Goal: Communication & Community: Participate in discussion

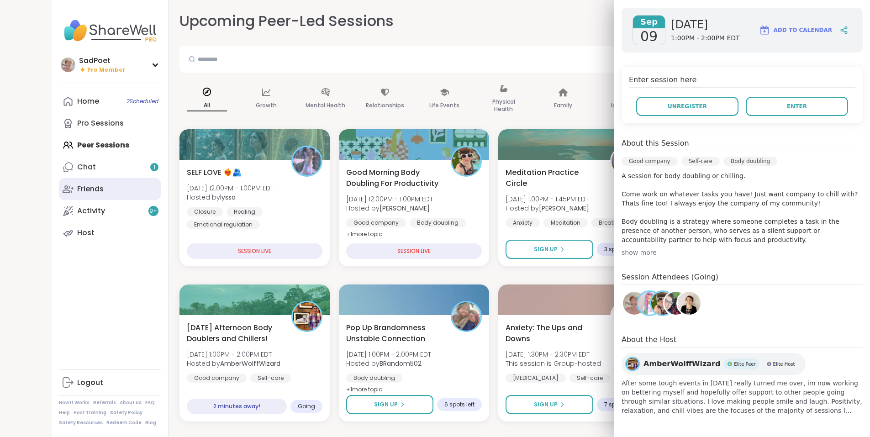
click at [68, 178] on link "Friends" at bounding box center [110, 189] width 102 height 22
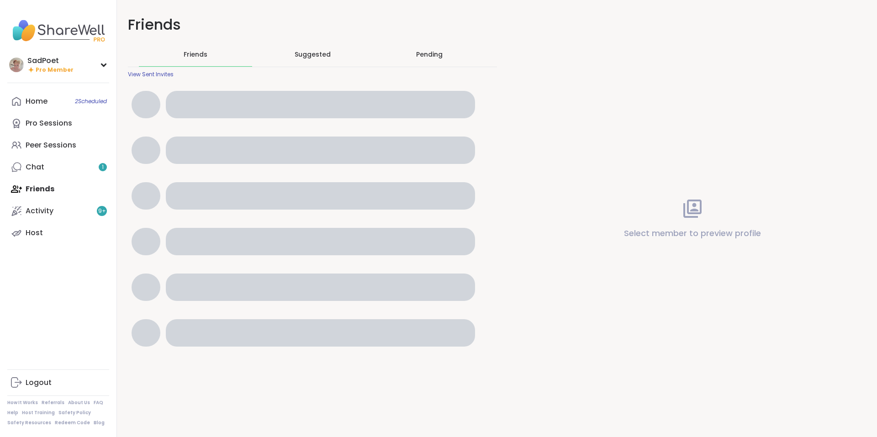
click at [68, 178] on link "Chat 1" at bounding box center [58, 167] width 102 height 22
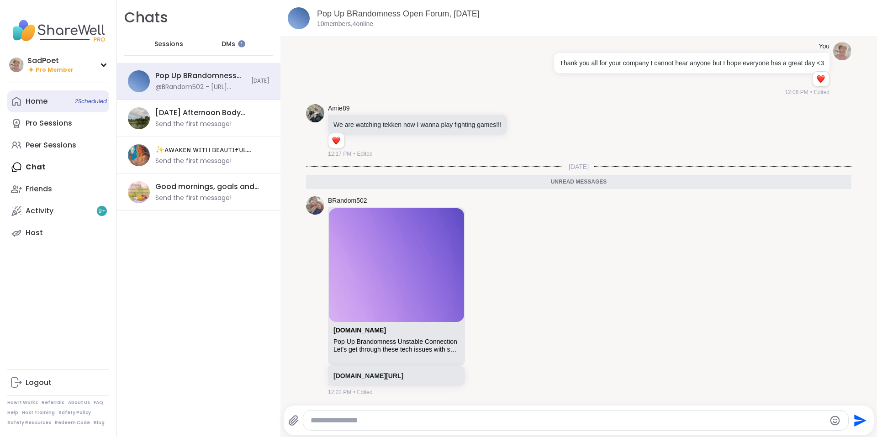
click at [58, 107] on link "Home 2 Scheduled" at bounding box center [58, 101] width 102 height 22
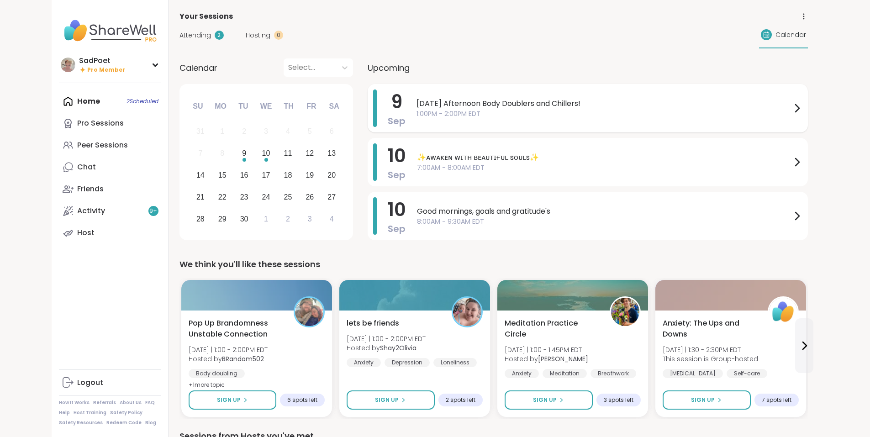
click at [416, 118] on span "1:00PM - 2:00PM EDT" at bounding box center [603, 114] width 375 height 10
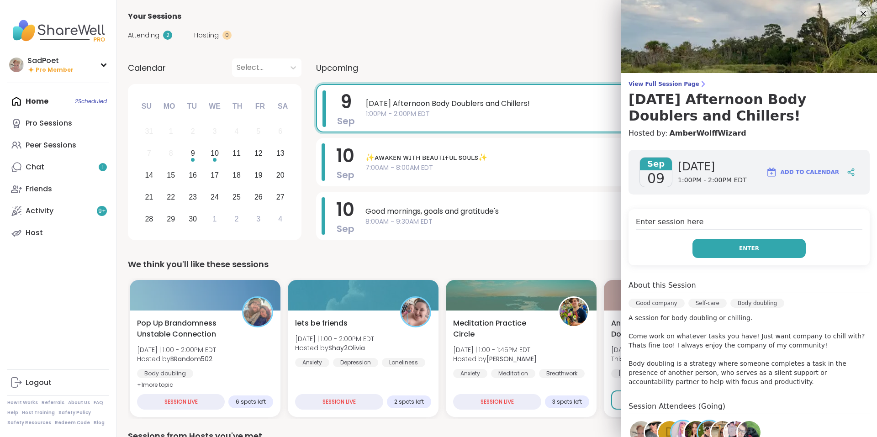
click at [730, 252] on button "Enter" at bounding box center [748, 248] width 113 height 19
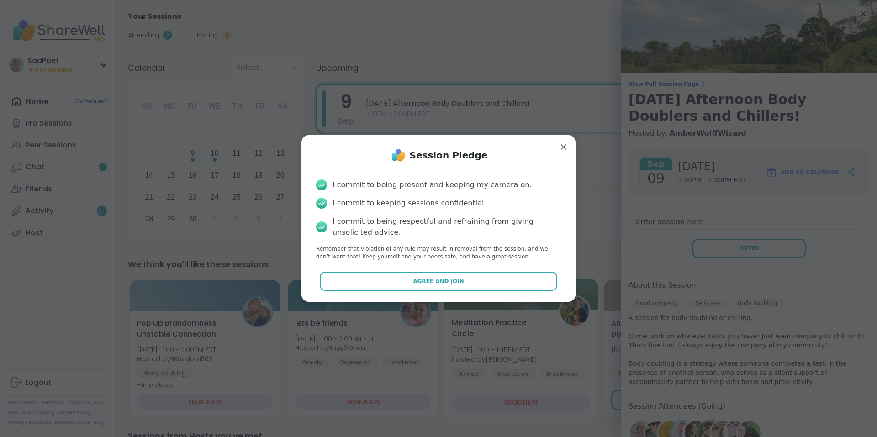
click at [486, 287] on button "Agree and Join" at bounding box center [439, 281] width 238 height 19
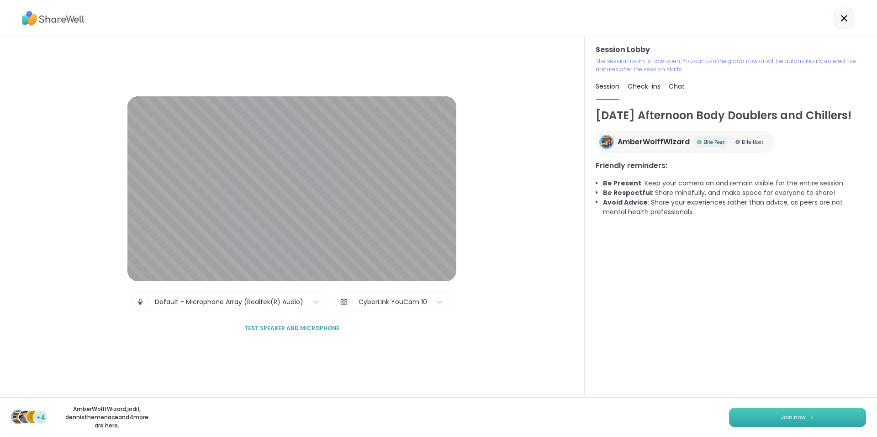
drag, startPoint x: 810, startPoint y: 417, endPoint x: 816, endPoint y: 416, distance: 6.6
click at [813, 417] on button "Join now" at bounding box center [797, 417] width 137 height 19
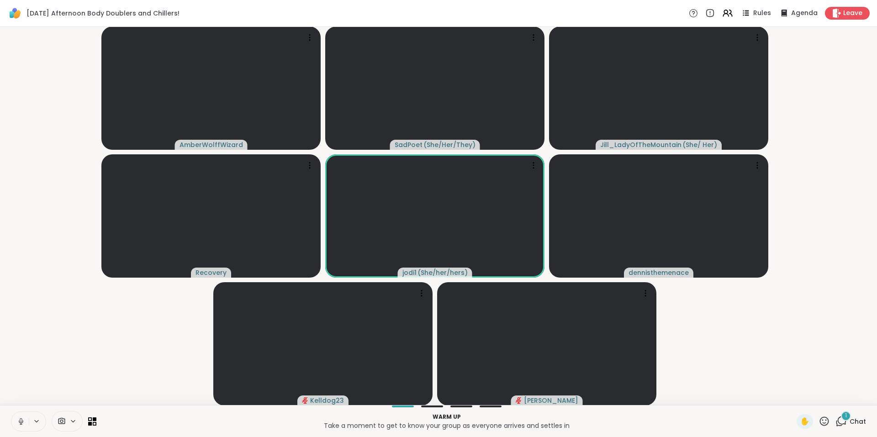
click at [25, 423] on button at bounding box center [19, 421] width 17 height 19
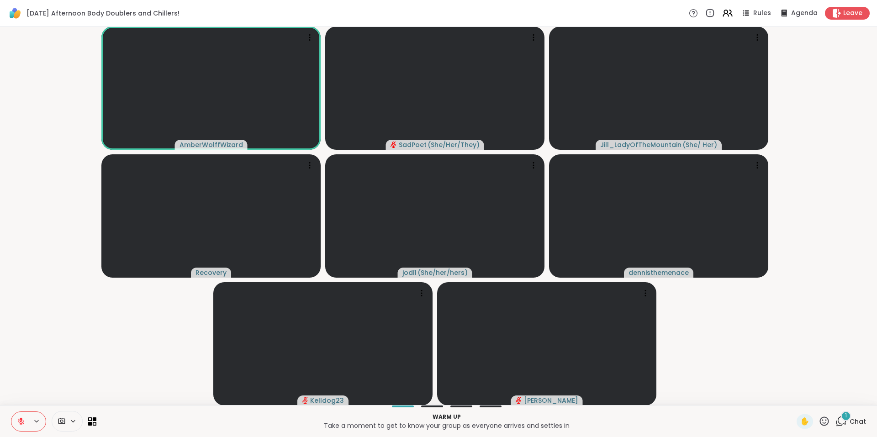
click at [840, 421] on icon at bounding box center [840, 421] width 11 height 11
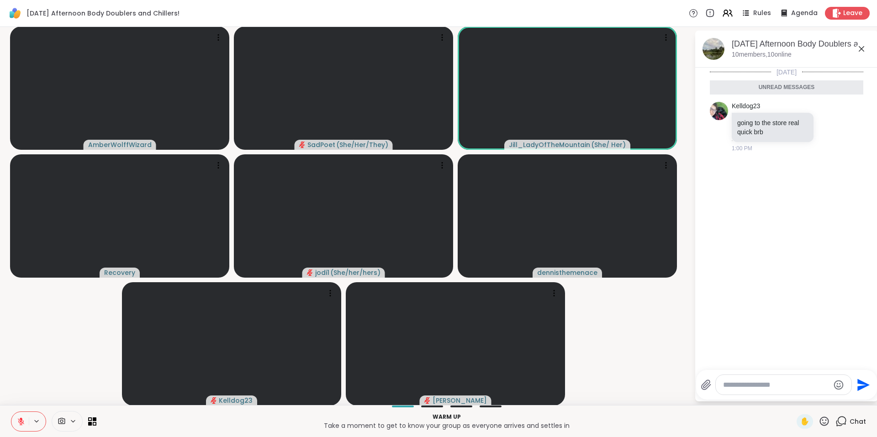
click at [769, 385] on textarea "Type your message" at bounding box center [776, 384] width 106 height 9
click at [823, 420] on icon at bounding box center [823, 421] width 11 height 11
click at [793, 398] on span "❤️" at bounding box center [797, 397] width 9 height 11
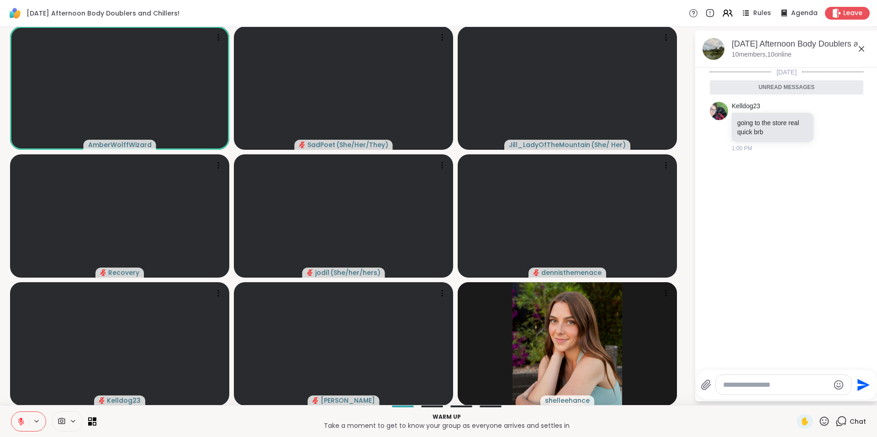
click at [818, 423] on icon at bounding box center [823, 421] width 11 height 11
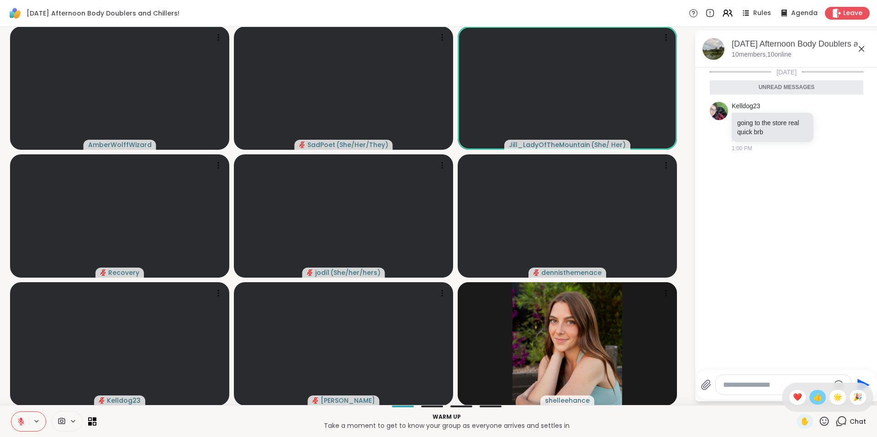
click at [813, 397] on span "👍" at bounding box center [817, 397] width 9 height 11
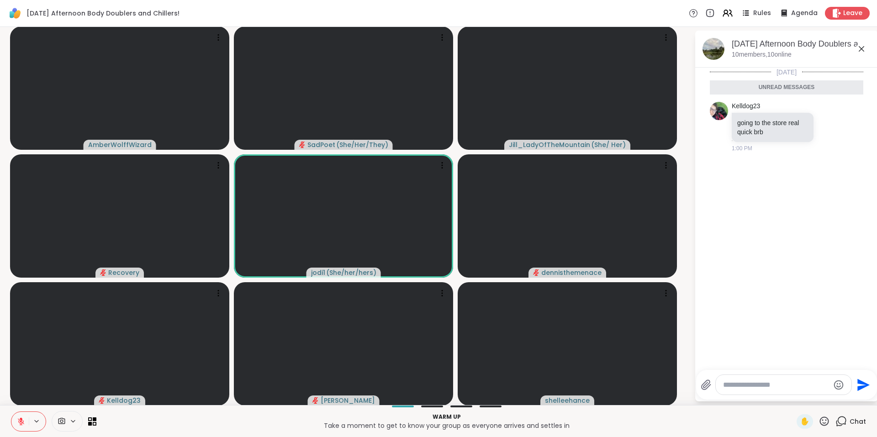
click at [820, 421] on icon at bounding box center [823, 421] width 11 height 11
click at [813, 397] on span "👍" at bounding box center [817, 397] width 9 height 11
click at [820, 421] on icon at bounding box center [824, 420] width 9 height 9
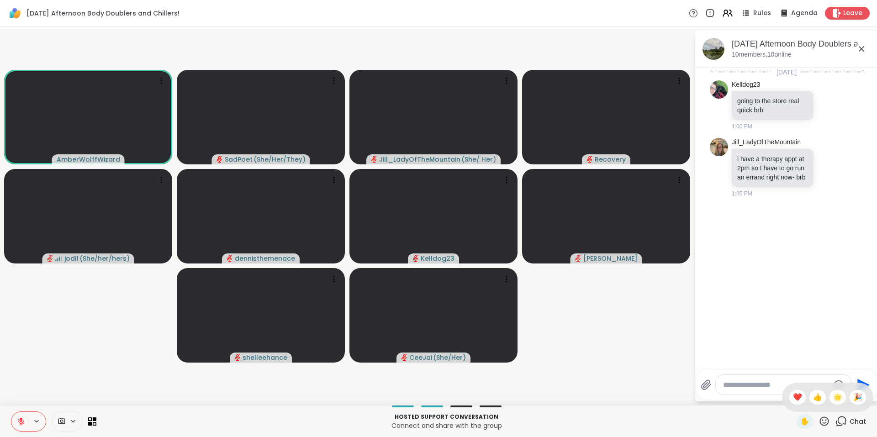
click at [751, 383] on textarea "Type your message" at bounding box center [776, 384] width 106 height 9
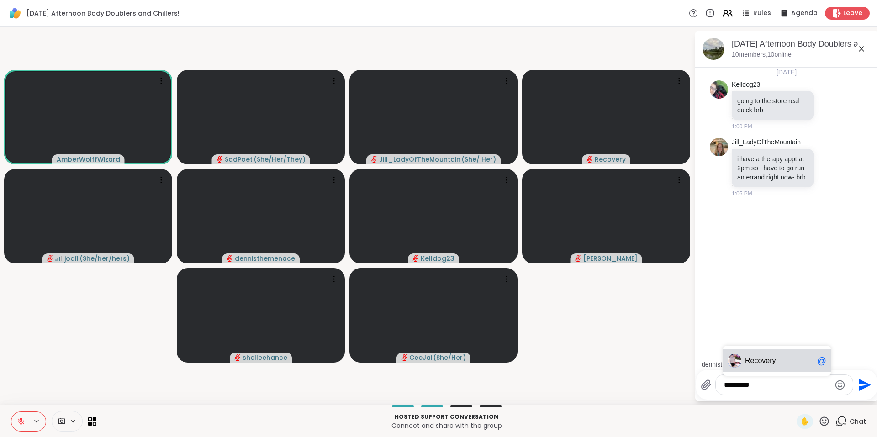
click at [774, 350] on div "Recovery @" at bounding box center [777, 360] width 108 height 23
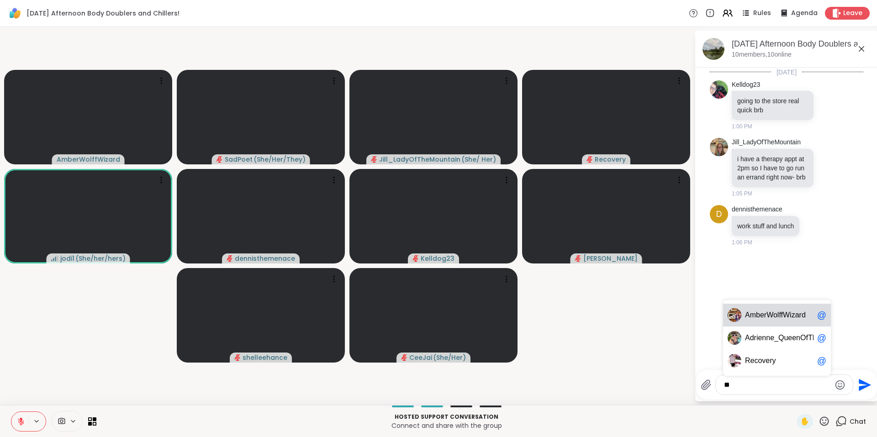
type textarea "*"
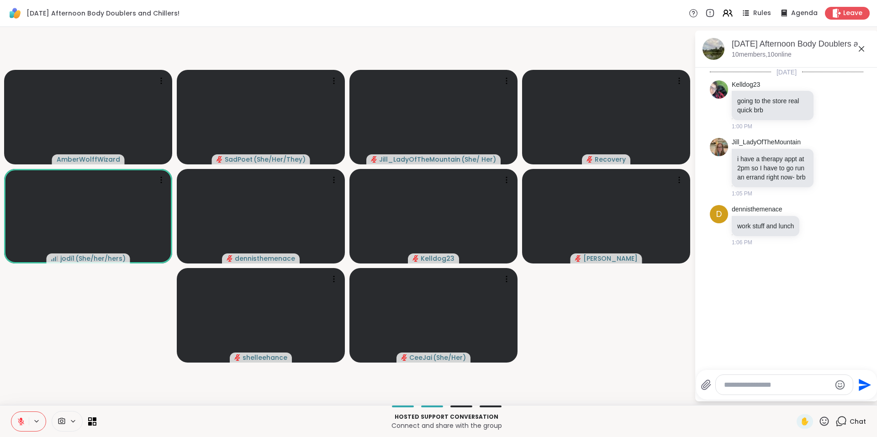
click at [796, 429] on div "Hosted support conversation Connect and share with the group ✋ Chat" at bounding box center [438, 421] width 877 height 32
click at [800, 423] on span "✋" at bounding box center [804, 421] width 9 height 11
click at [18, 416] on button at bounding box center [19, 421] width 17 height 19
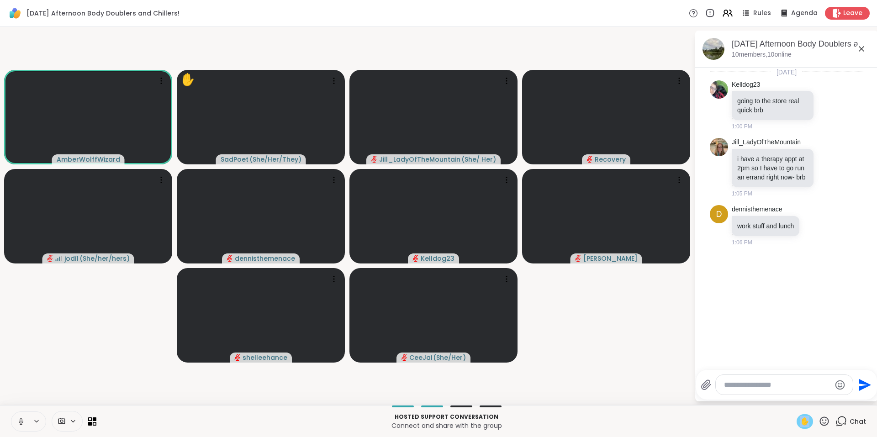
click at [23, 423] on icon at bounding box center [21, 421] width 8 height 8
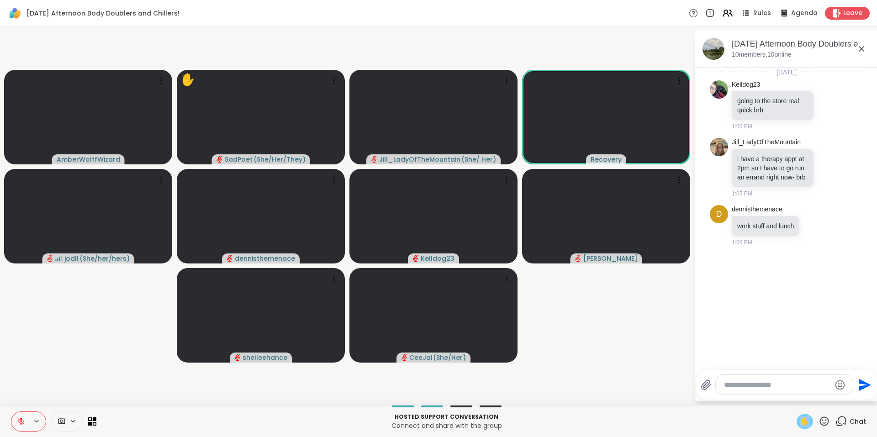
click at [800, 422] on span "✋" at bounding box center [804, 421] width 9 height 11
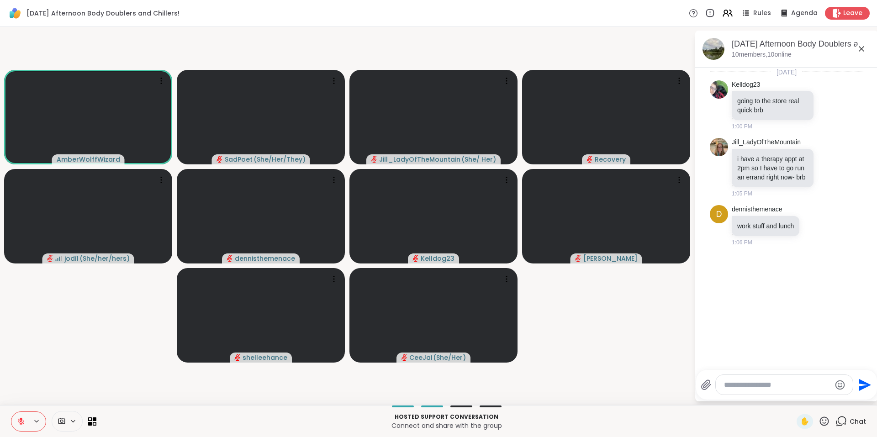
click at [818, 423] on icon at bounding box center [823, 421] width 11 height 11
click at [829, 396] on div "🌟" at bounding box center [837, 397] width 16 height 15
click at [820, 420] on icon at bounding box center [824, 420] width 9 height 9
click at [18, 421] on icon at bounding box center [21, 421] width 8 height 8
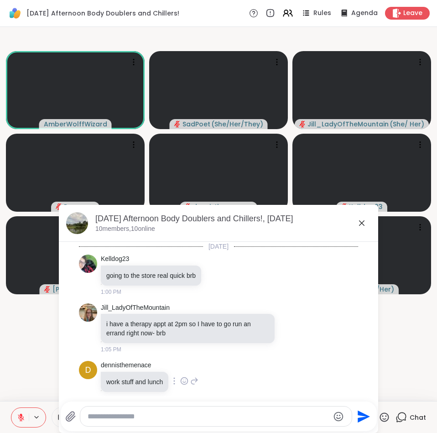
scroll to position [10, 0]
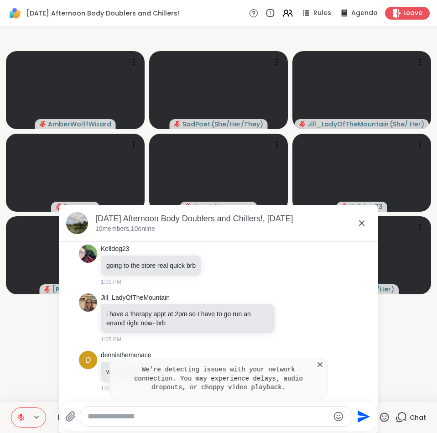
click at [319, 365] on icon at bounding box center [320, 364] width 9 height 9
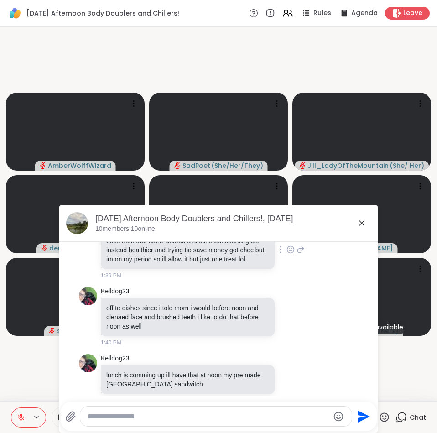
scroll to position [190, 0]
click at [359, 223] on icon at bounding box center [361, 223] width 5 height 5
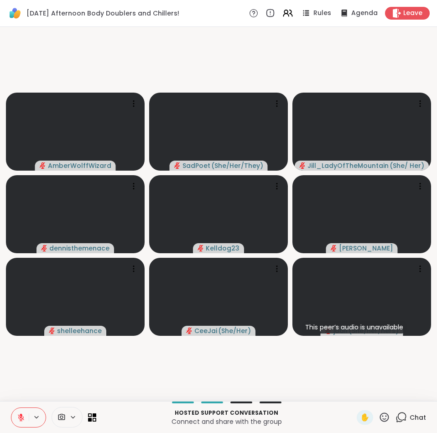
click at [396, 415] on icon at bounding box center [401, 417] width 11 height 11
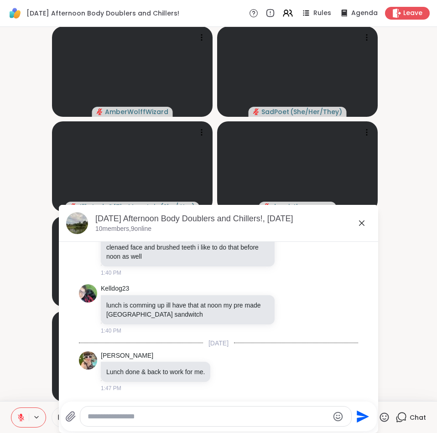
scroll to position [0, 0]
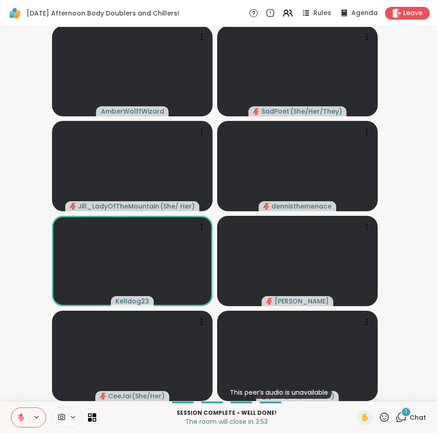
click at [410, 417] on span "Chat" at bounding box center [418, 417] width 16 height 9
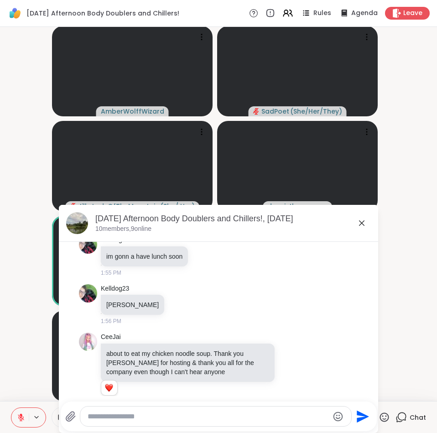
scroll to position [437, 0]
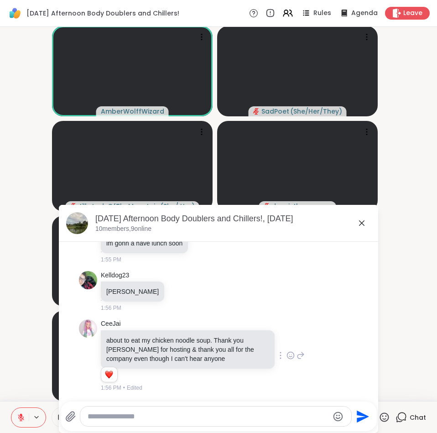
click at [287, 358] on icon at bounding box center [291, 355] width 8 height 9
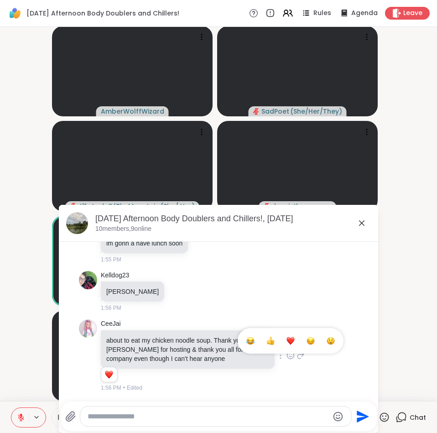
click at [287, 341] on div "Select Reaction: Heart" at bounding box center [291, 341] width 8 height 8
click at [362, 226] on icon at bounding box center [362, 223] width 11 height 11
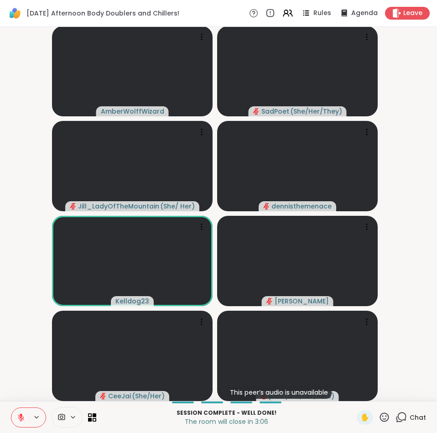
click at [401, 417] on icon at bounding box center [401, 417] width 11 height 11
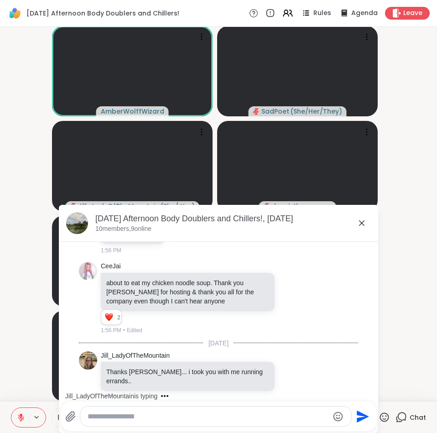
scroll to position [534, 0]
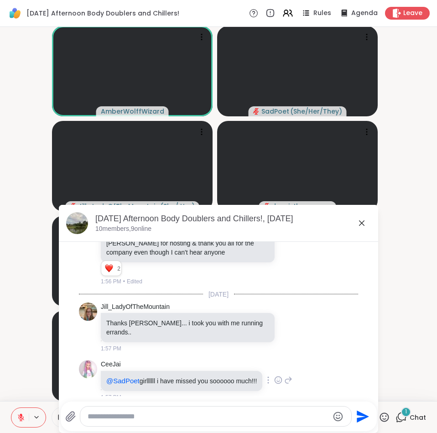
click at [277, 376] on icon at bounding box center [278, 380] width 8 height 9
click at [278, 362] on div "Select Reaction: Heart" at bounding box center [278, 366] width 8 height 8
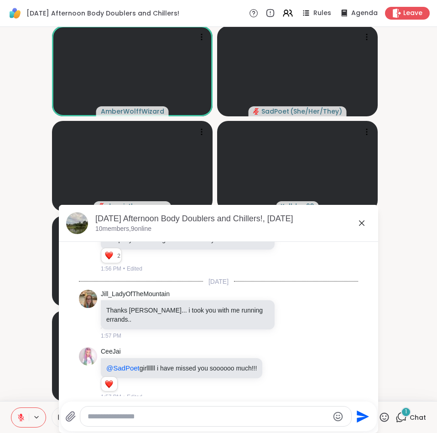
click at [288, 369] on icon at bounding box center [288, 374] width 8 height 11
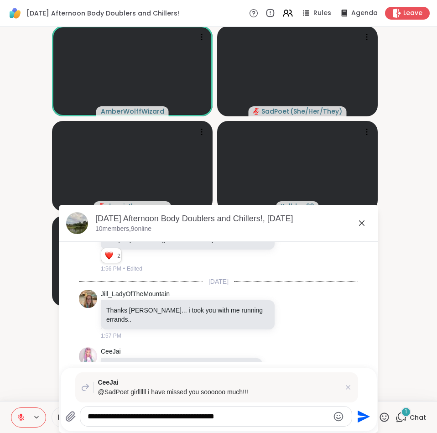
scroll to position [581, 0]
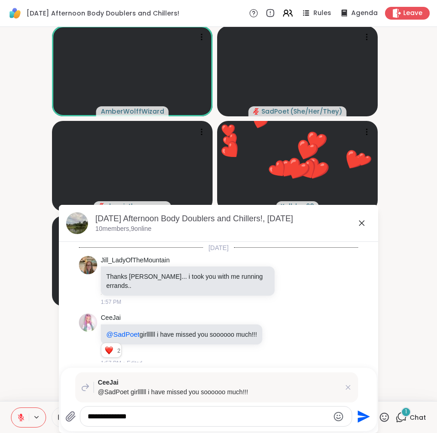
type textarea "**********"
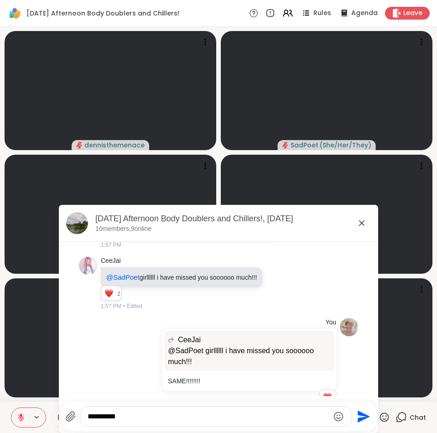
scroll to position [651, 0]
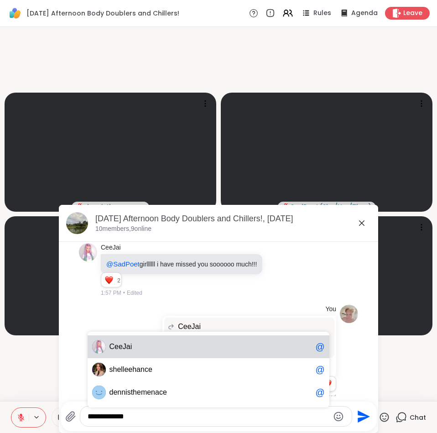
type textarea "**********"
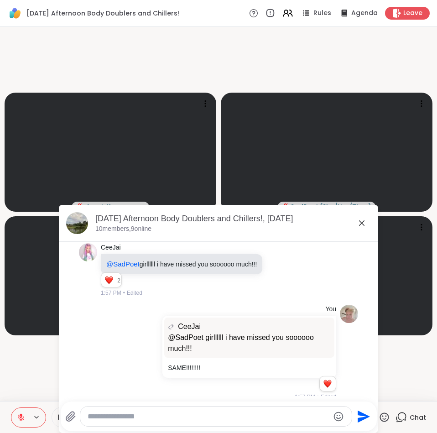
scroll to position [700, 0]
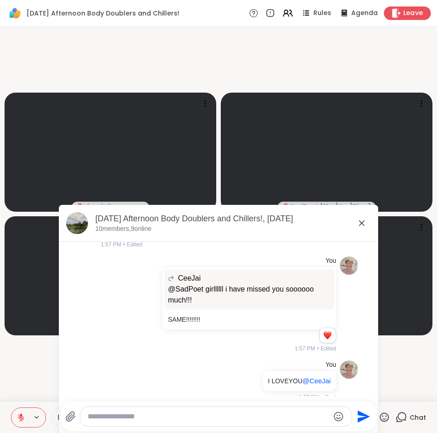
click at [404, 10] on span "Leave" at bounding box center [414, 14] width 20 height 10
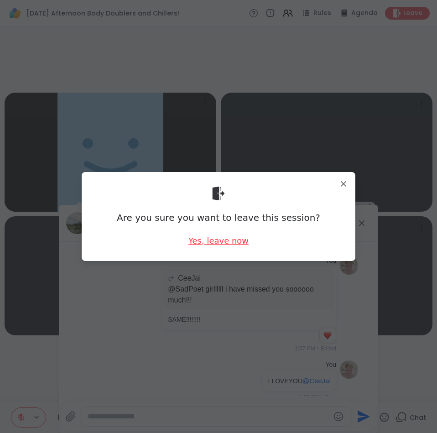
click at [216, 244] on div "Yes, leave now" at bounding box center [219, 240] width 60 height 11
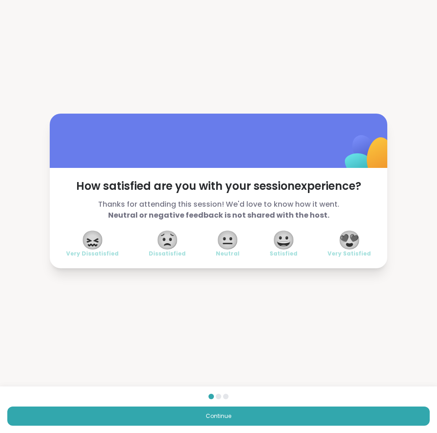
click at [349, 244] on span "😍" at bounding box center [349, 240] width 23 height 16
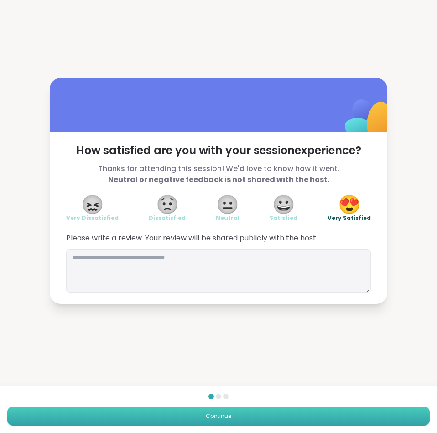
click at [242, 417] on button "Continue" at bounding box center [218, 416] width 423 height 19
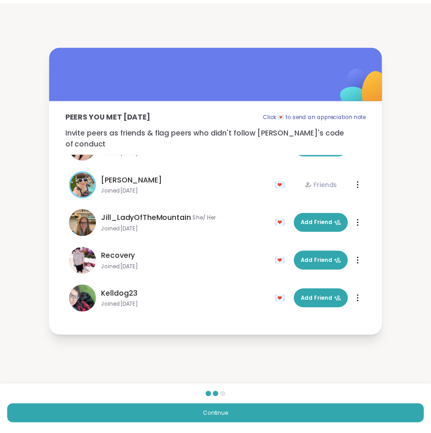
scroll to position [181, 0]
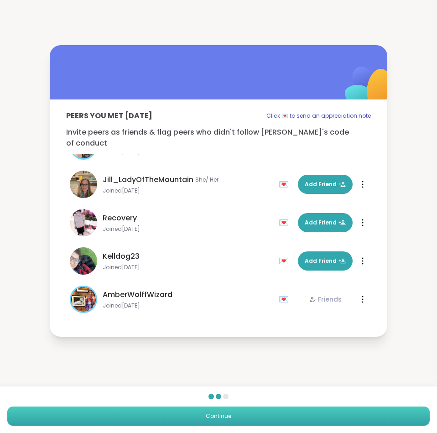
click at [238, 413] on button "Continue" at bounding box center [218, 416] width 423 height 19
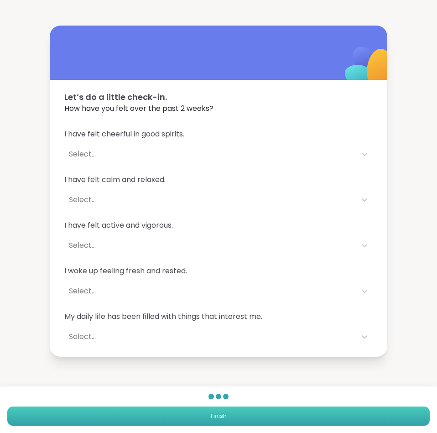
click at [243, 413] on button "Finish" at bounding box center [218, 416] width 423 height 19
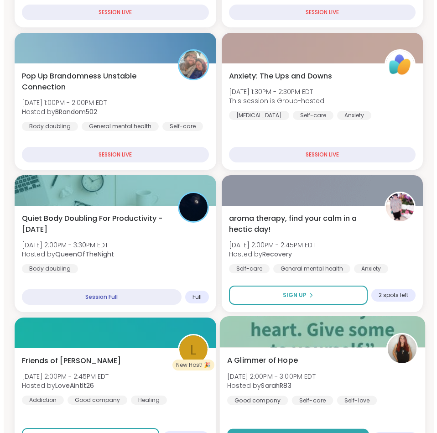
scroll to position [320, 0]
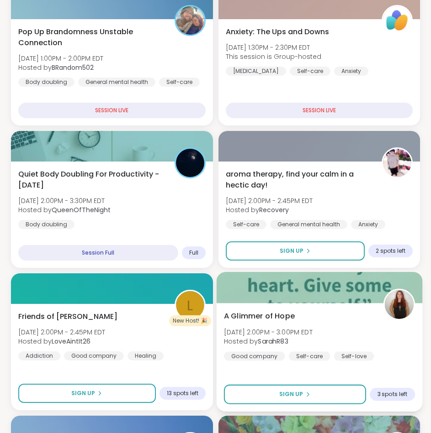
click at [390, 345] on div "A Glimmer of Hope [DATE] 2:00PM - 3:00PM EDT Hosted by SarahR83 Good company Se…" at bounding box center [318, 336] width 191 height 50
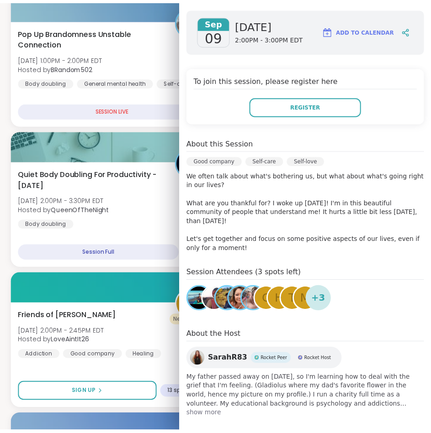
scroll to position [0, 0]
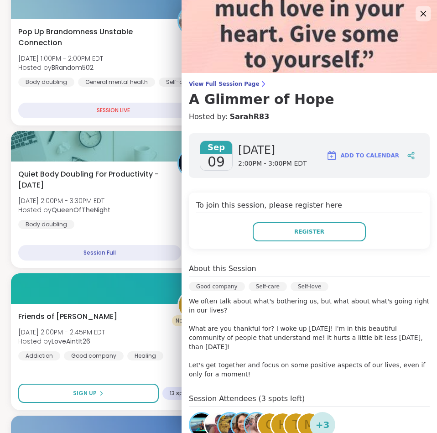
click at [418, 18] on icon at bounding box center [423, 13] width 11 height 11
